Goal: Information Seeking & Learning: Learn about a topic

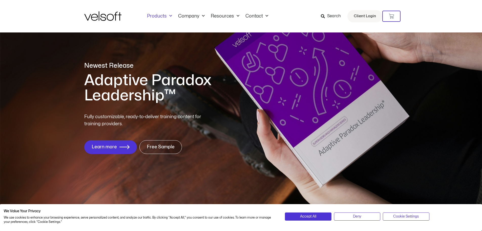
click at [167, 16] on span "Menu" at bounding box center [169, 16] width 5 height 8
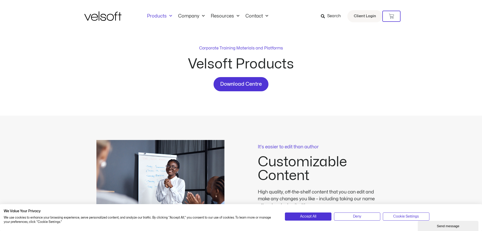
click at [155, 17] on link "Products" at bounding box center [159, 16] width 31 height 6
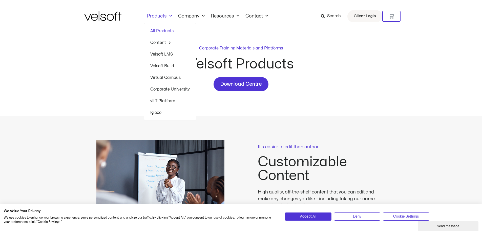
click at [162, 53] on link "Velsoft LMS" at bounding box center [169, 54] width 39 height 12
